Goal: Task Accomplishment & Management: Complete application form

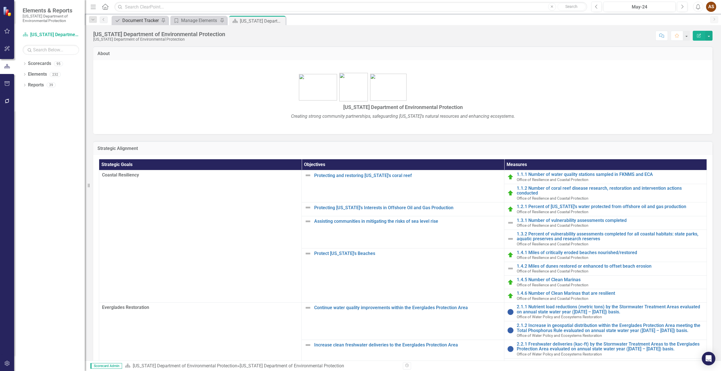
click at [126, 20] on div "Document Tracker" at bounding box center [140, 20] width 37 height 7
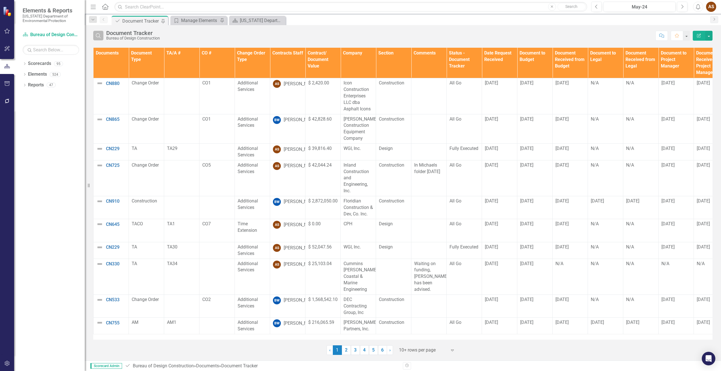
click at [97, 32] on button "Search" at bounding box center [98, 36] width 10 height 10
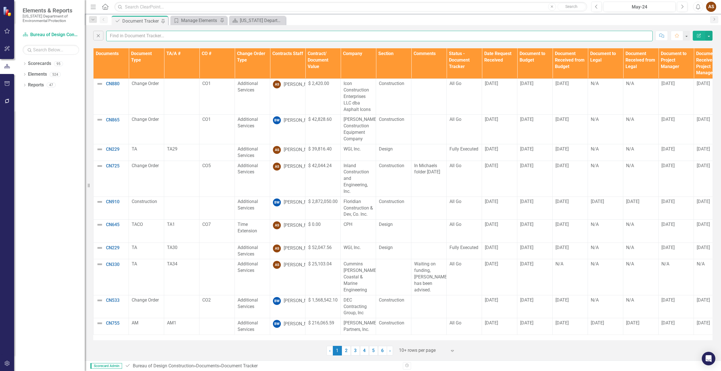
click at [136, 37] on input "text" at bounding box center [379, 36] width 546 height 10
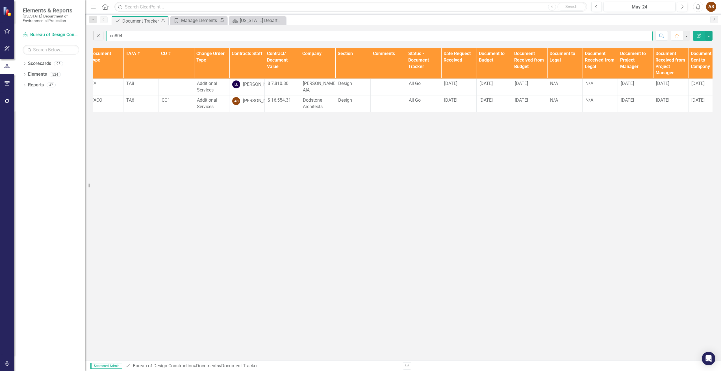
scroll to position [0, 41]
type input "cn804"
click at [424, 112] on td "All Go" at bounding box center [422, 103] width 35 height 17
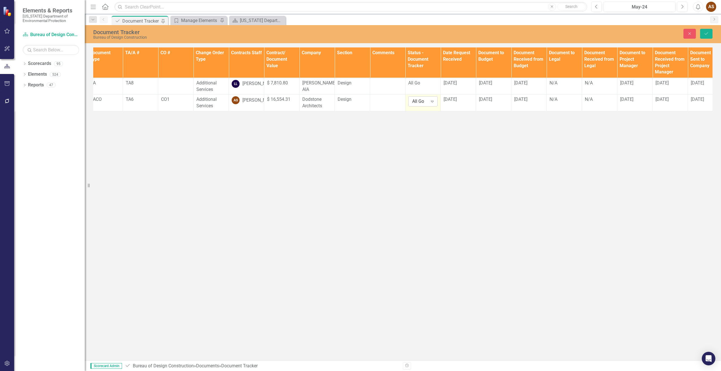
click at [434, 104] on icon "Expand" at bounding box center [432, 101] width 6 height 5
click at [434, 136] on div "Fully Executed" at bounding box center [432, 136] width 36 height 6
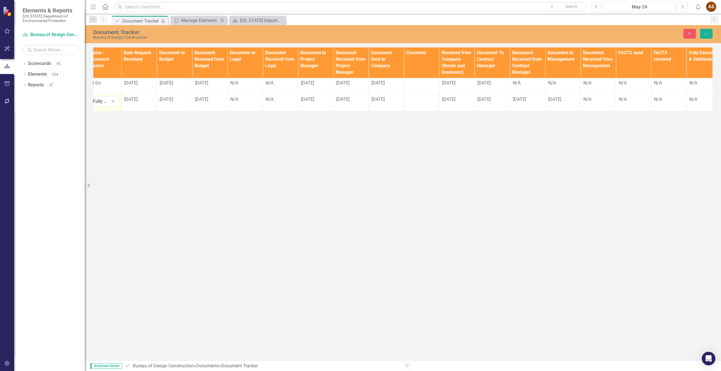
scroll to position [0, 362]
click at [590, 103] on div "N/A" at bounding box center [596, 99] width 29 height 6
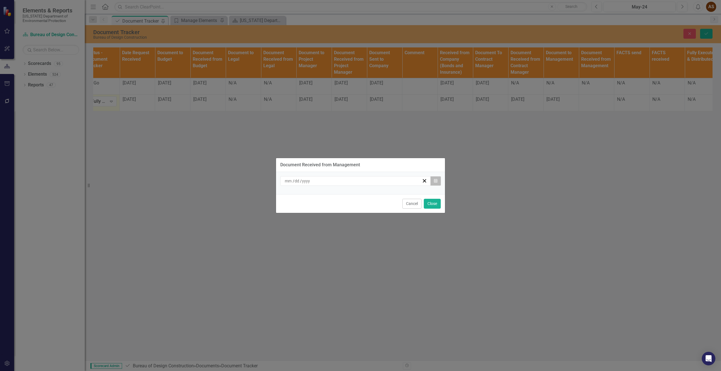
click at [437, 184] on button "Calendar" at bounding box center [435, 181] width 11 height 10
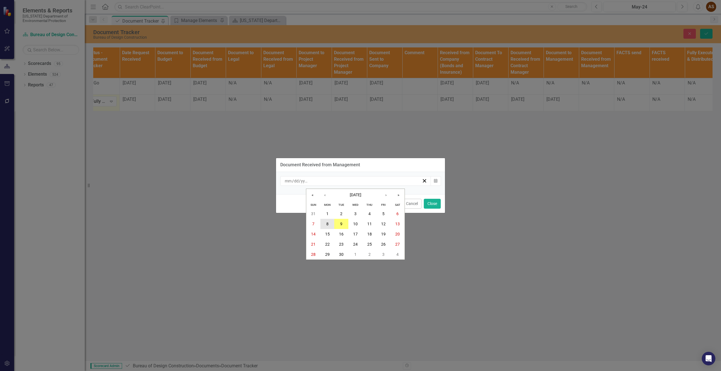
click at [328, 224] on abbr "8" at bounding box center [327, 224] width 2 height 5
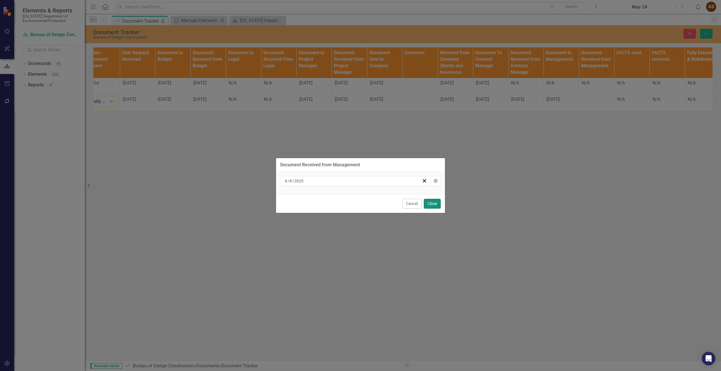
click at [435, 205] on button "Close" at bounding box center [432, 204] width 17 height 10
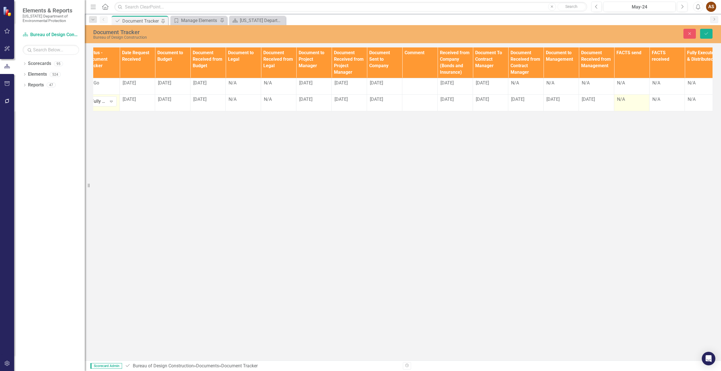
click at [626, 111] on td "N/A" at bounding box center [631, 103] width 35 height 17
click at [625, 111] on td "N/A" at bounding box center [631, 103] width 35 height 17
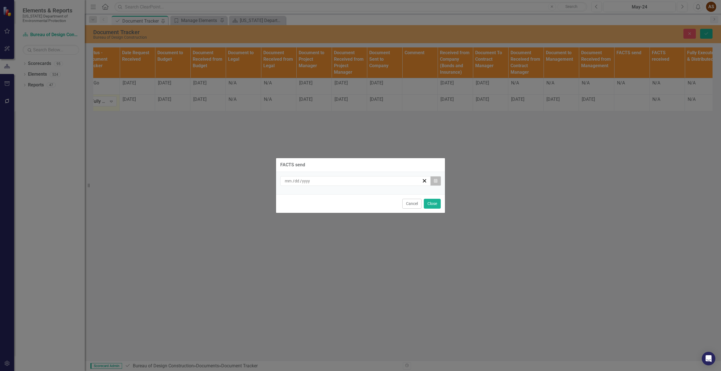
click at [437, 184] on button "Calendar" at bounding box center [435, 181] width 11 height 10
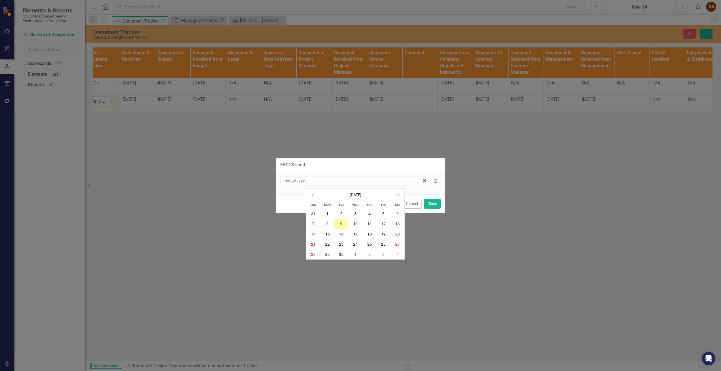
click at [344, 224] on button "9" at bounding box center [341, 224] width 14 height 10
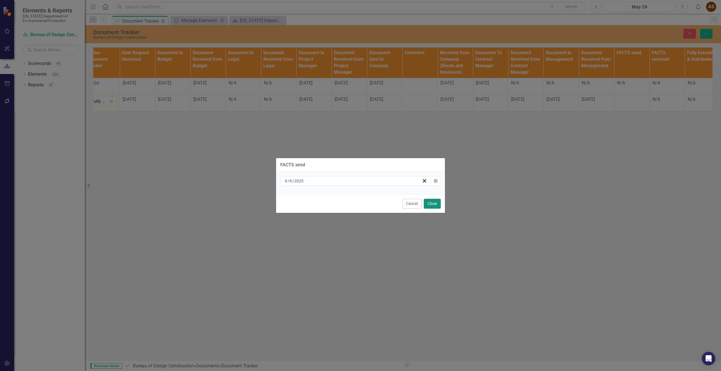
click at [437, 204] on button "Close" at bounding box center [432, 204] width 17 height 10
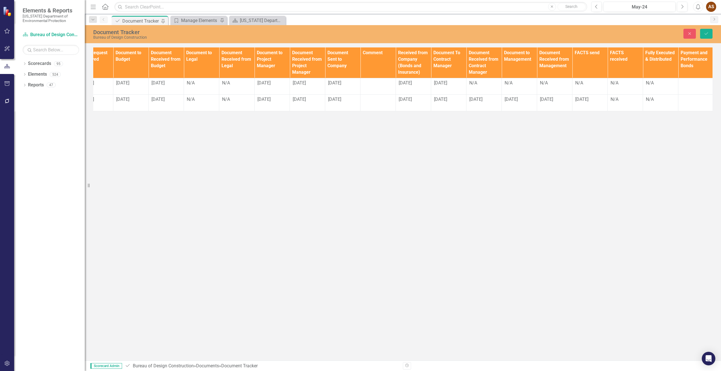
scroll to position [0, 405]
click at [616, 103] on div "N/A" at bounding box center [623, 99] width 29 height 6
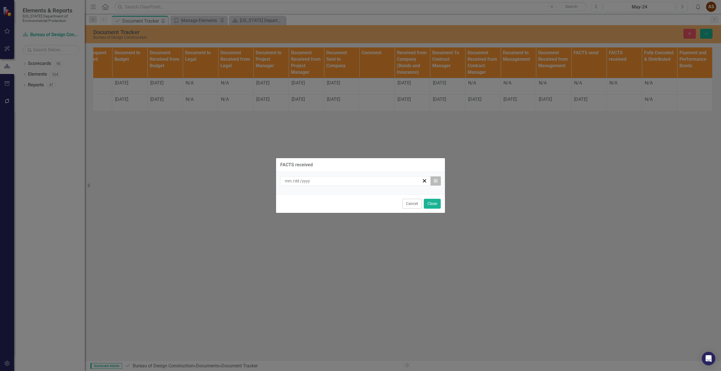
click at [439, 181] on button "Calendar" at bounding box center [435, 181] width 11 height 10
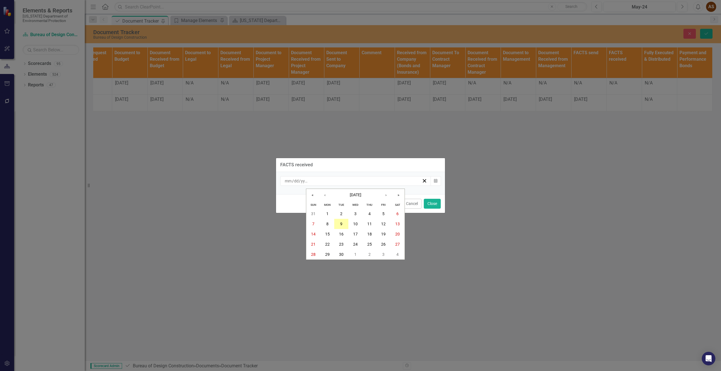
click at [342, 224] on abbr "9" at bounding box center [341, 224] width 2 height 5
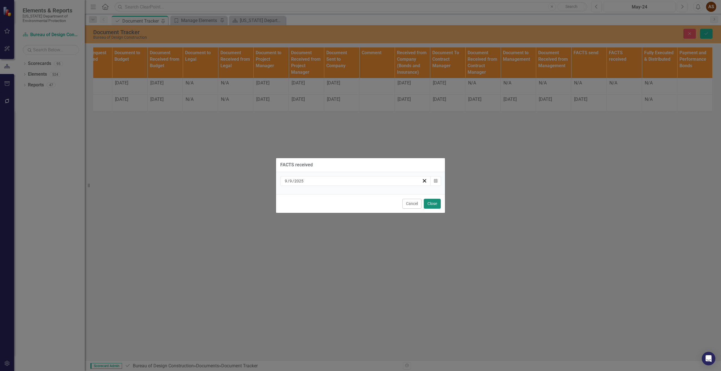
click at [434, 203] on button "Close" at bounding box center [432, 204] width 17 height 10
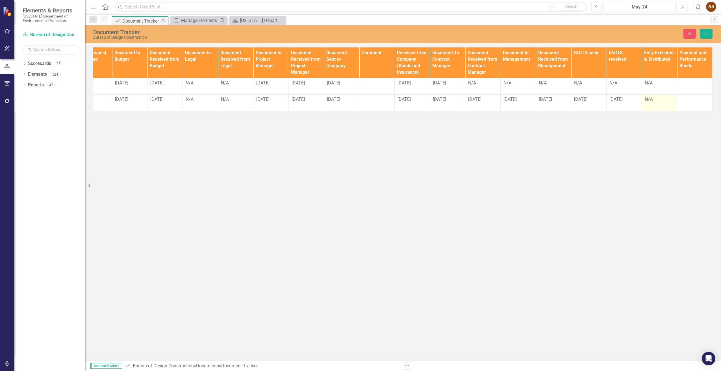
click at [650, 103] on div "N/A" at bounding box center [659, 99] width 29 height 6
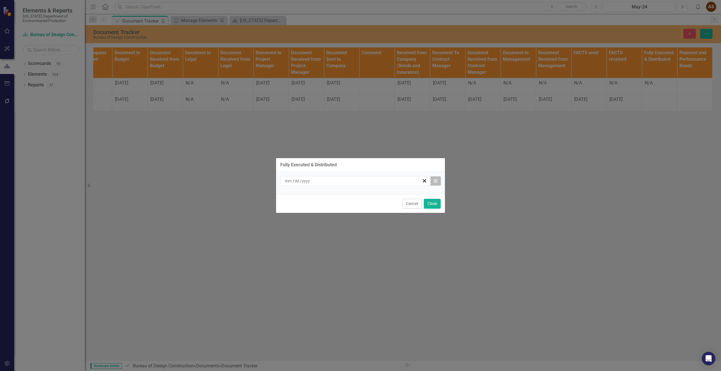
click at [439, 181] on button "Calendar" at bounding box center [435, 181] width 11 height 10
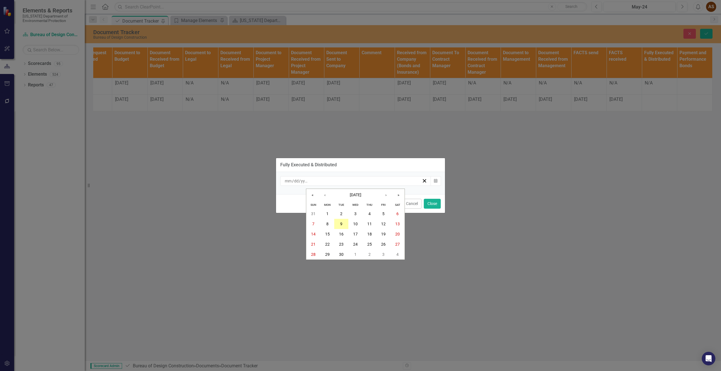
click at [340, 222] on button "9" at bounding box center [341, 224] width 14 height 10
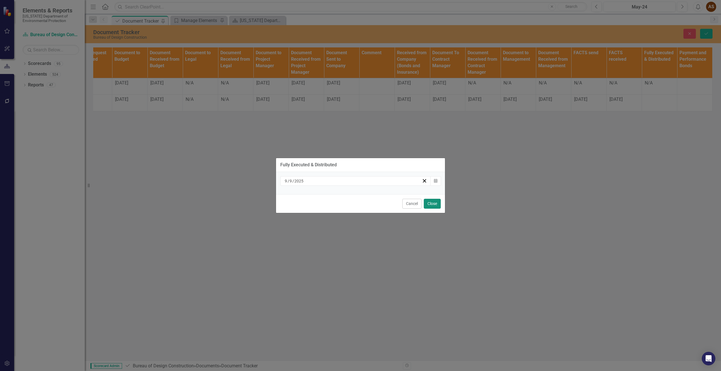
click at [436, 206] on button "Close" at bounding box center [432, 204] width 17 height 10
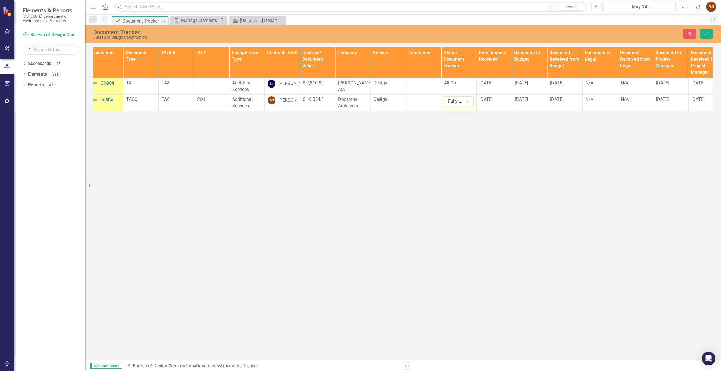
scroll to position [0, 0]
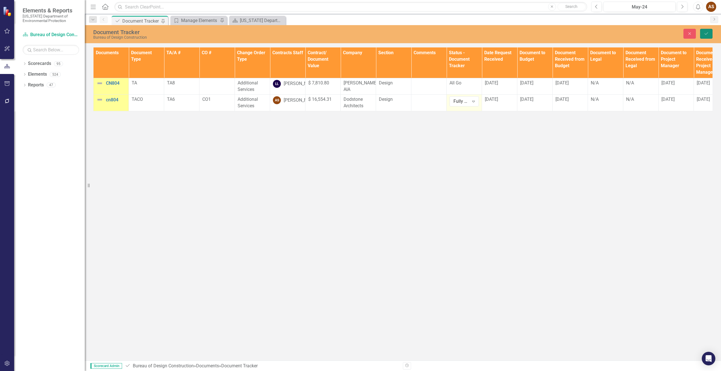
click at [704, 34] on icon "Save" at bounding box center [706, 34] width 5 height 4
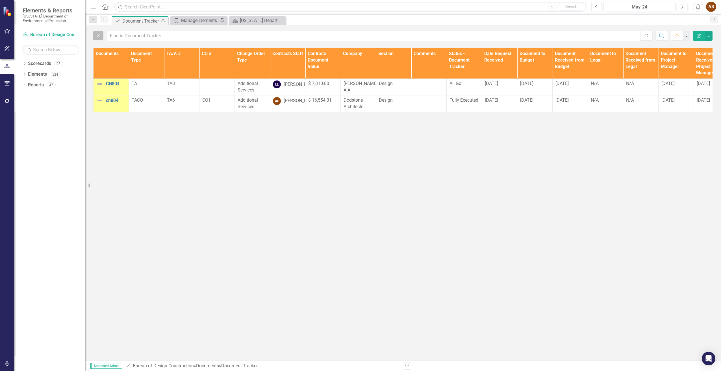
click at [99, 36] on icon "button" at bounding box center [98, 35] width 3 height 3
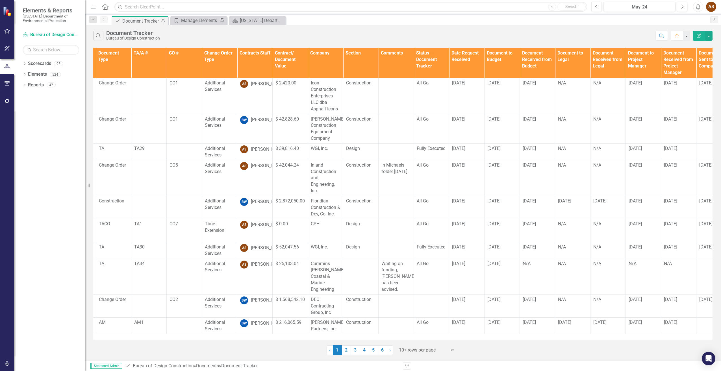
scroll to position [0, 34]
click at [429, 87] on td "All Go" at bounding box center [430, 96] width 35 height 36
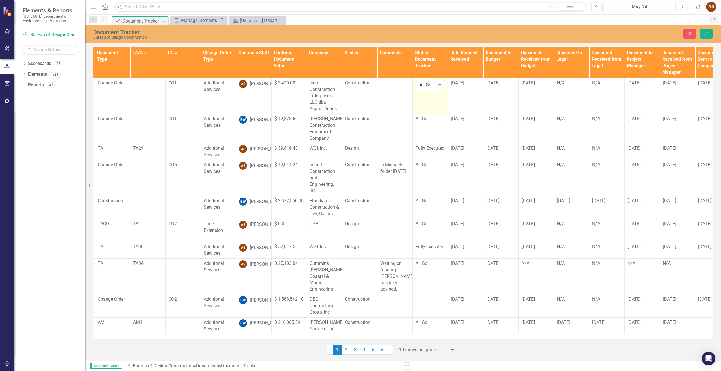
click at [437, 85] on icon "Expand" at bounding box center [440, 85] width 6 height 5
click at [440, 113] on div "Fully Executed" at bounding box center [439, 113] width 36 height 6
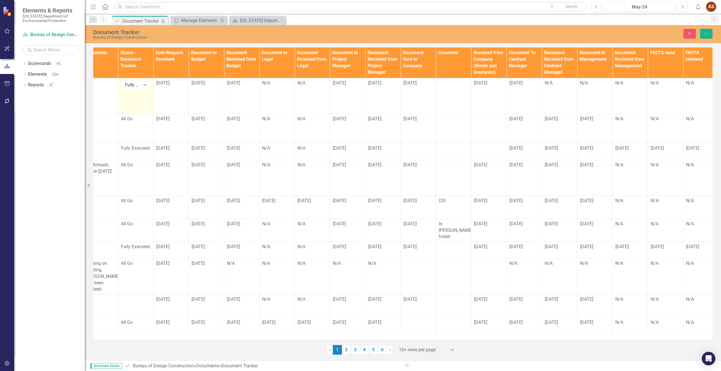
scroll to position [0, 343]
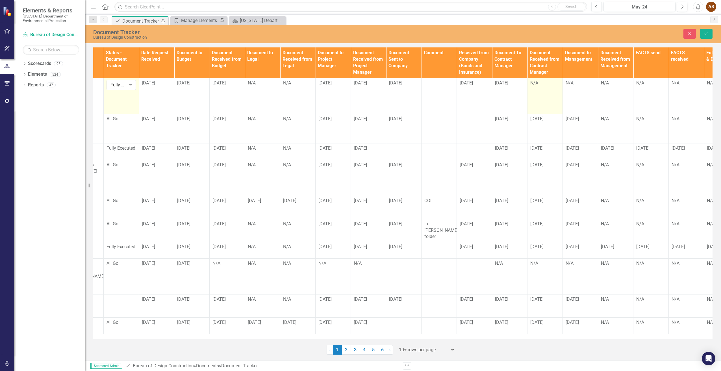
click at [540, 86] on div "N/A" at bounding box center [544, 83] width 29 height 6
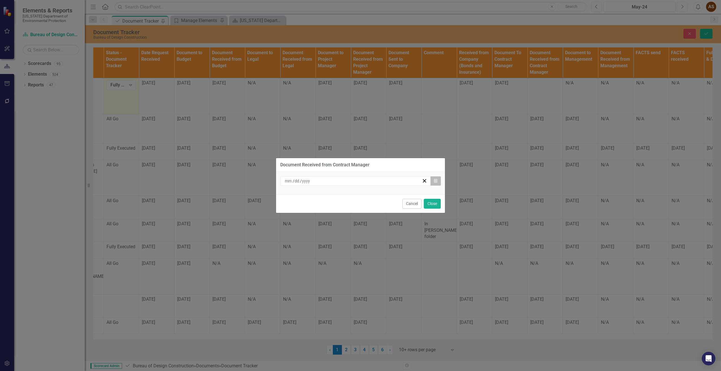
click at [437, 182] on button "Calendar" at bounding box center [435, 181] width 11 height 10
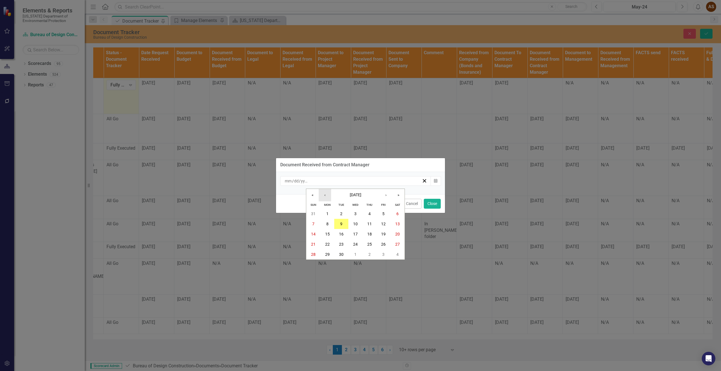
click at [324, 196] on button "‹" at bounding box center [325, 195] width 12 height 12
click at [384, 233] on abbr "15" at bounding box center [383, 234] width 5 height 5
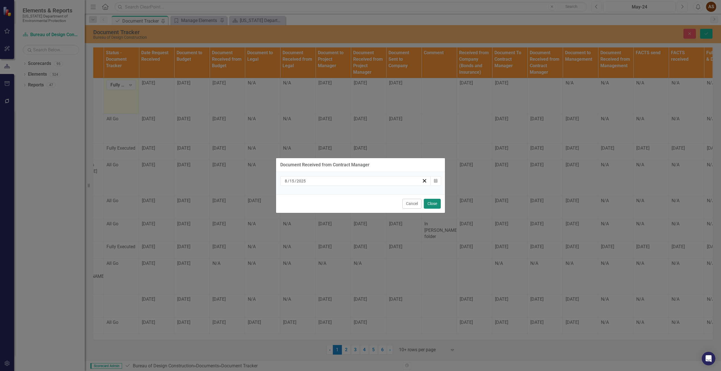
click at [431, 206] on button "Close" at bounding box center [432, 204] width 17 height 10
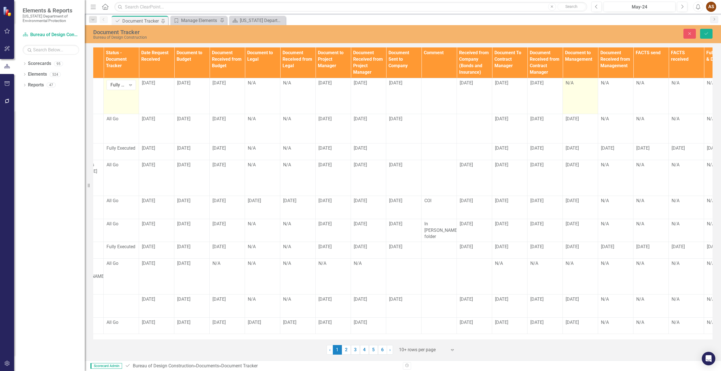
click at [574, 86] on div "N/A" at bounding box center [580, 83] width 29 height 6
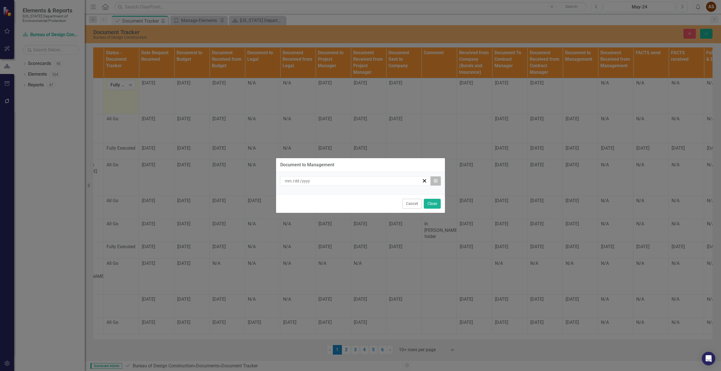
click at [437, 181] on icon "Calendar" at bounding box center [435, 181] width 3 height 4
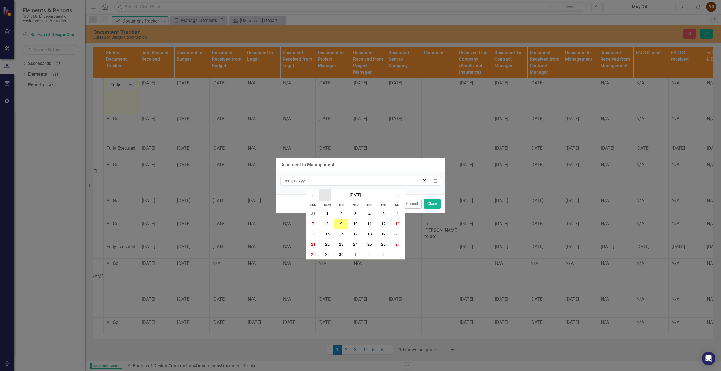
click at [321, 197] on button "‹" at bounding box center [325, 195] width 12 height 12
click at [381, 233] on abbr "15" at bounding box center [383, 234] width 5 height 5
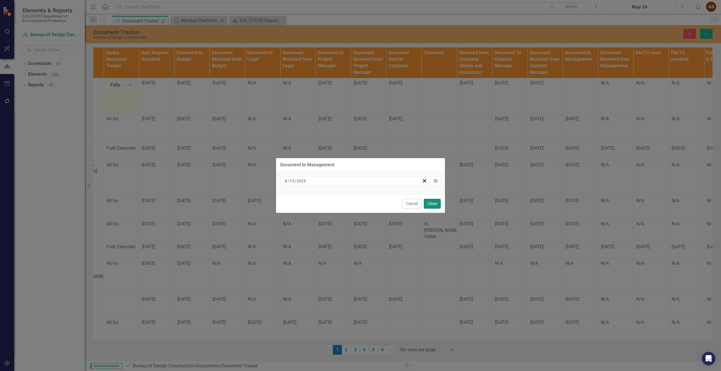
click at [434, 206] on button "Close" at bounding box center [432, 204] width 17 height 10
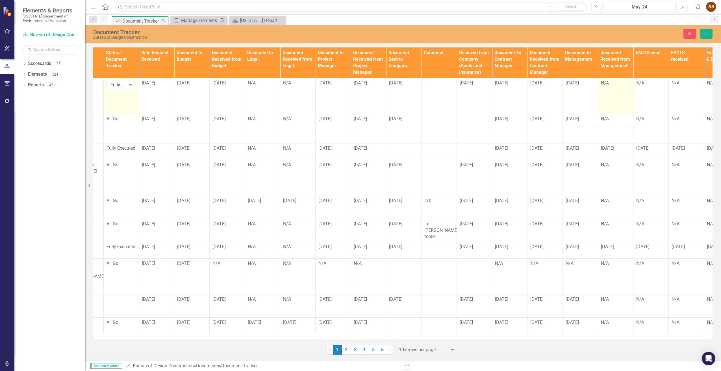
click at [608, 86] on div "N/A" at bounding box center [615, 83] width 29 height 7
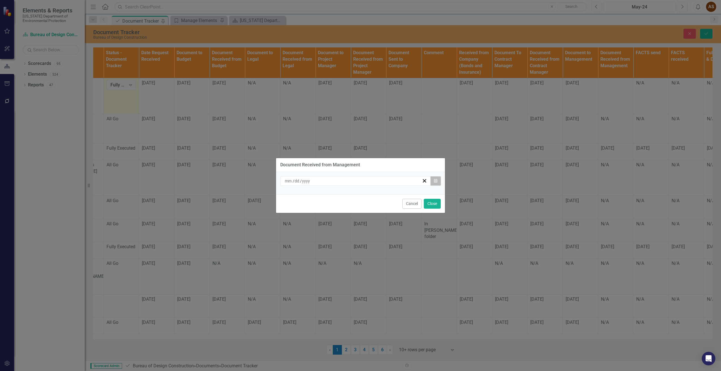
click at [436, 181] on icon "Calendar" at bounding box center [435, 181] width 3 height 4
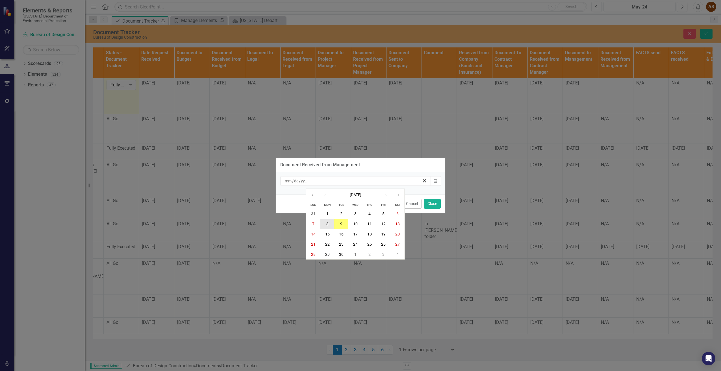
click at [330, 224] on button "8" at bounding box center [327, 224] width 14 height 10
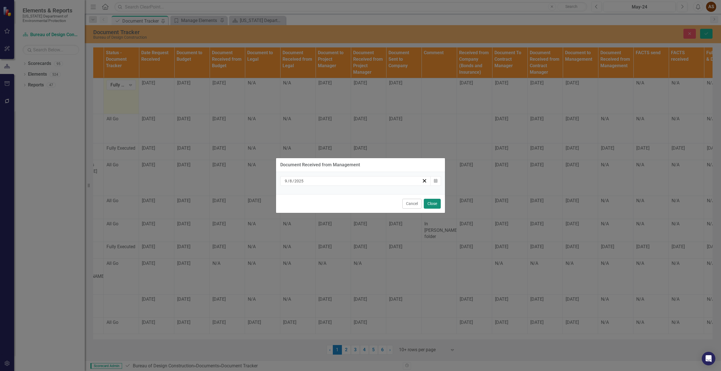
click at [437, 203] on button "Close" at bounding box center [432, 204] width 17 height 10
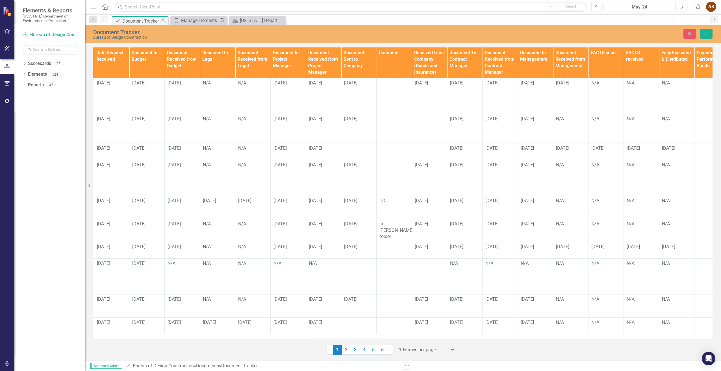
scroll to position [0, 405]
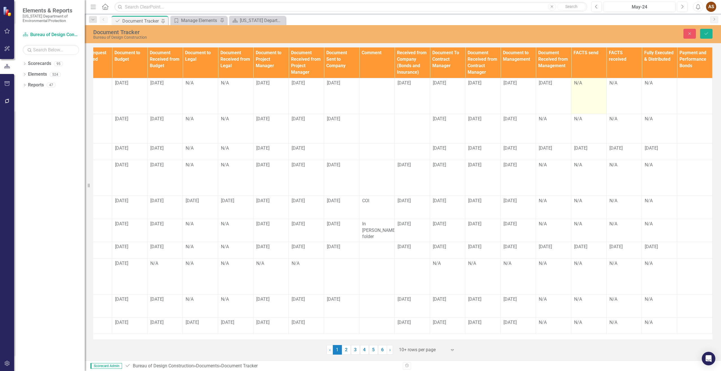
click at [581, 86] on div "N/A" at bounding box center [588, 83] width 29 height 6
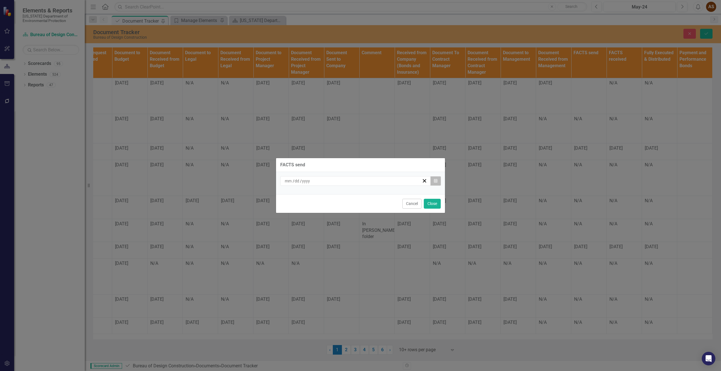
click at [436, 183] on button "Calendar" at bounding box center [435, 181] width 11 height 10
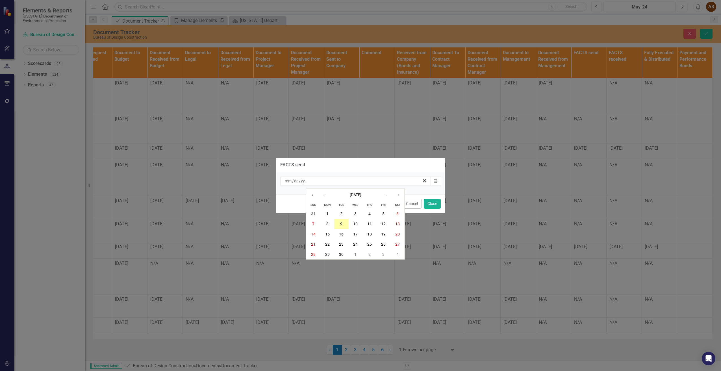
click at [343, 223] on button "9" at bounding box center [341, 224] width 14 height 10
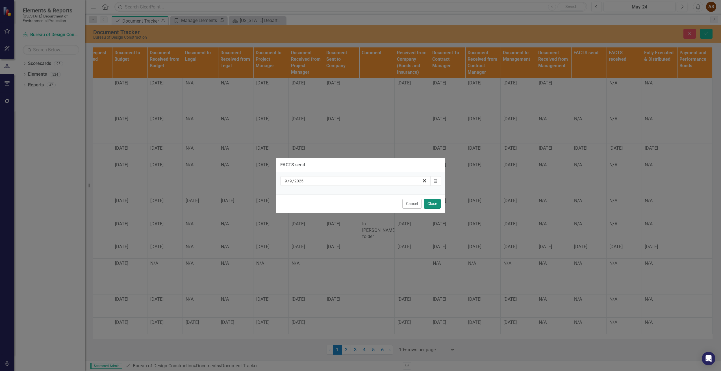
click at [438, 201] on button "Close" at bounding box center [432, 204] width 17 height 10
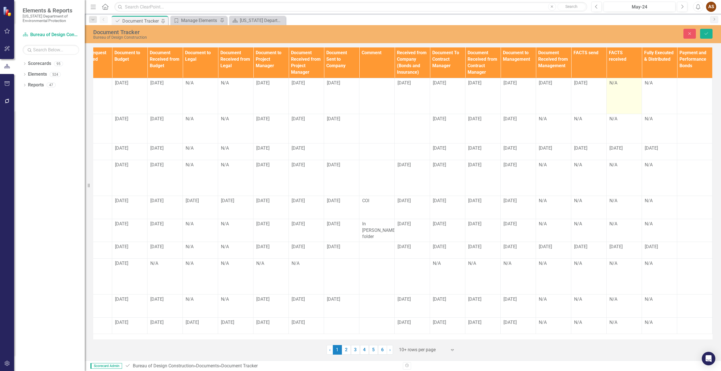
click at [617, 85] on div "N/A" at bounding box center [623, 83] width 29 height 6
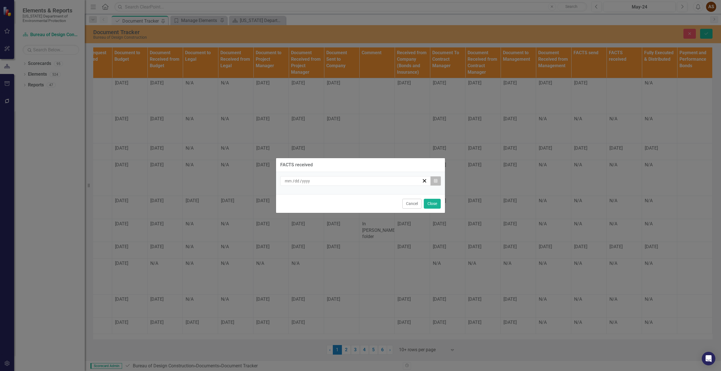
click at [434, 181] on icon "Calendar" at bounding box center [435, 181] width 3 height 4
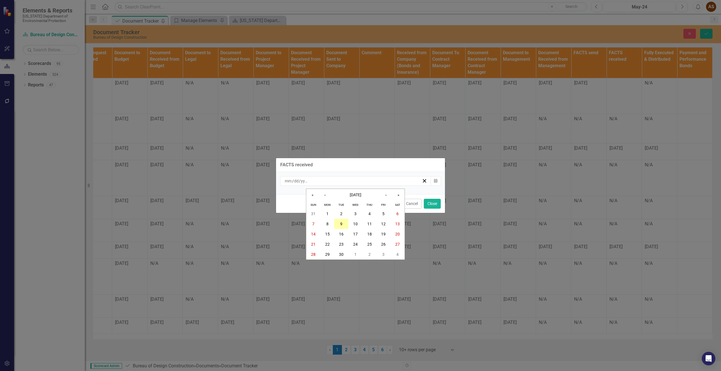
click at [344, 225] on button "9" at bounding box center [341, 224] width 14 height 10
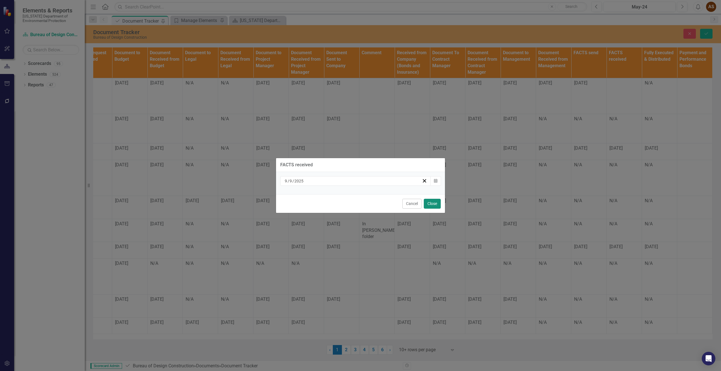
click at [432, 203] on button "Close" at bounding box center [432, 204] width 17 height 10
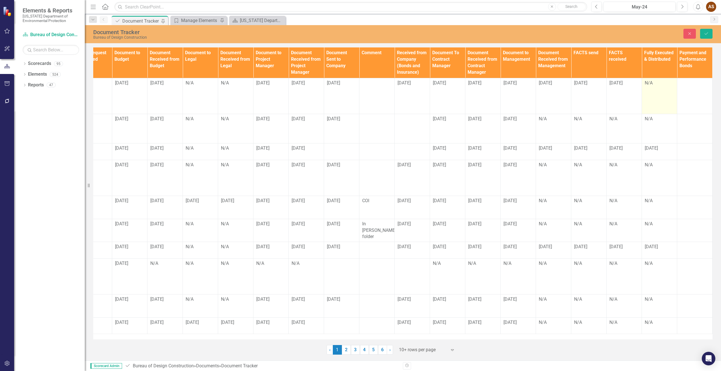
click at [650, 83] on div "N/A" at bounding box center [659, 83] width 29 height 6
click at [651, 90] on td "N/A" at bounding box center [659, 96] width 35 height 36
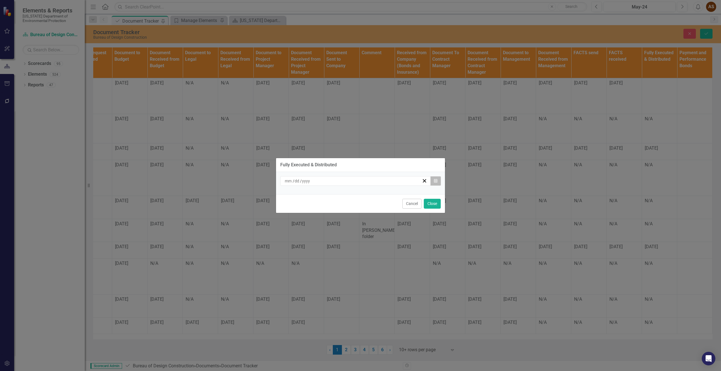
click at [437, 183] on icon "Calendar" at bounding box center [435, 181] width 3 height 4
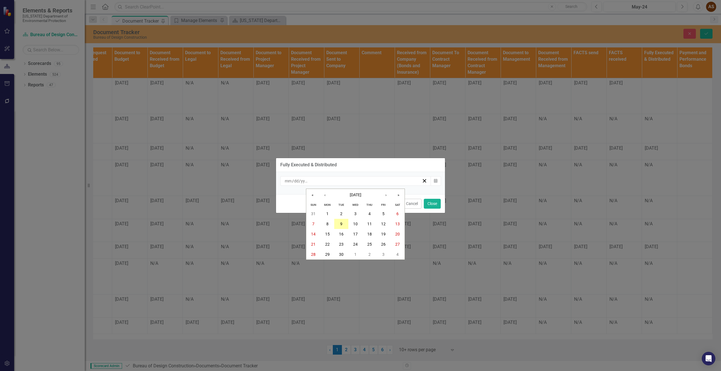
click at [339, 227] on button "9" at bounding box center [341, 224] width 14 height 10
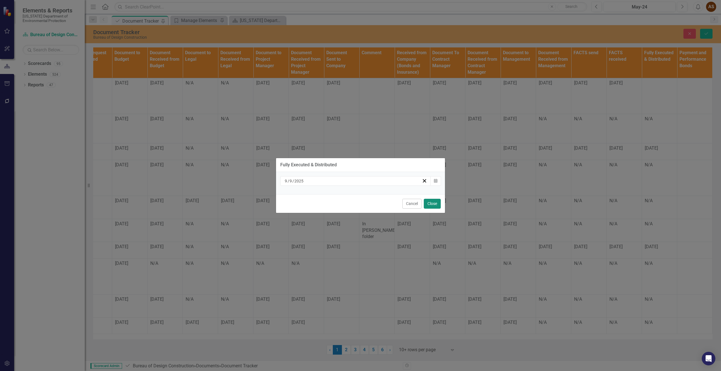
click at [434, 201] on button "Close" at bounding box center [432, 204] width 17 height 10
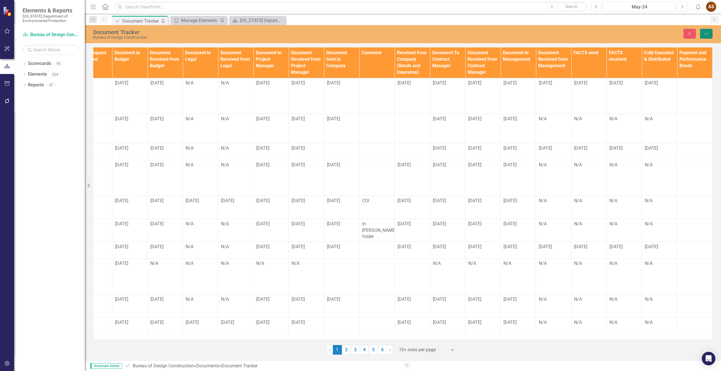
click at [710, 31] on button "Save" at bounding box center [706, 34] width 12 height 10
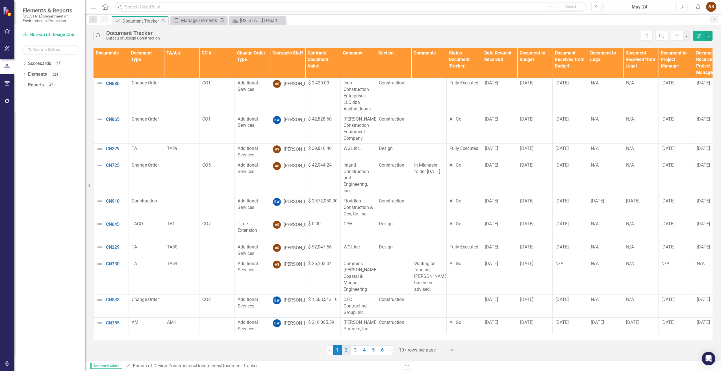
click at [348, 351] on link "2" at bounding box center [346, 350] width 9 height 10
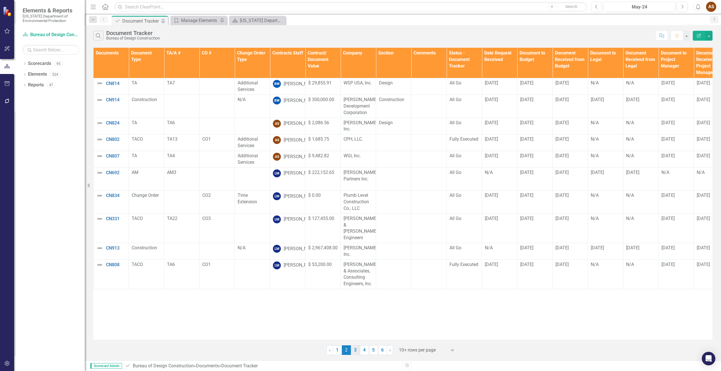
click at [355, 349] on link "3" at bounding box center [355, 350] width 9 height 10
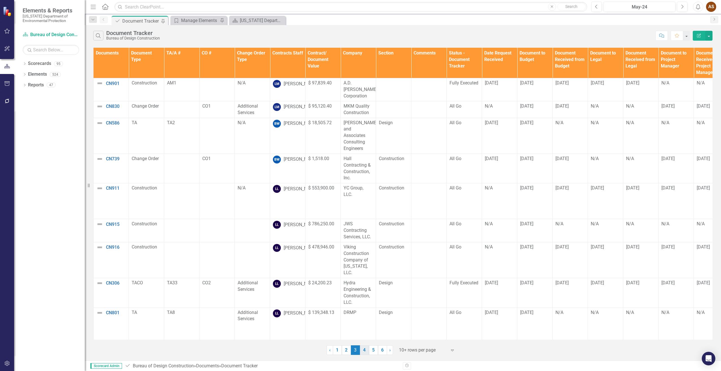
click at [367, 349] on link "4" at bounding box center [364, 350] width 9 height 10
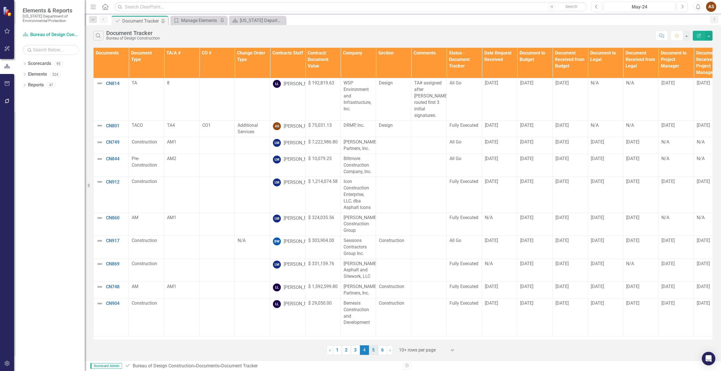
click at [371, 351] on link "5" at bounding box center [373, 350] width 9 height 10
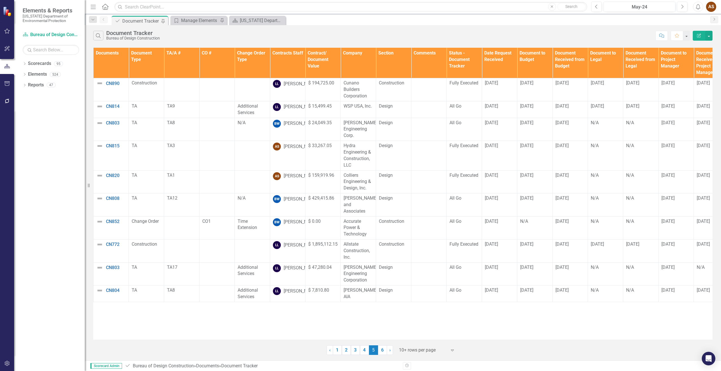
click at [381, 349] on link "6" at bounding box center [382, 350] width 9 height 10
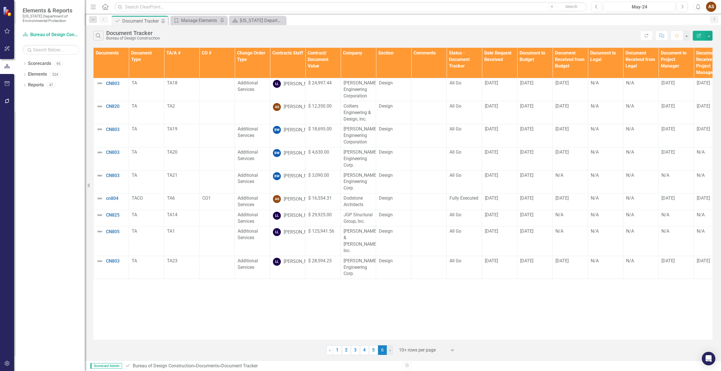
click at [390, 351] on span "›" at bounding box center [389, 349] width 1 height 5
